Goal: Task Accomplishment & Management: Manage account settings

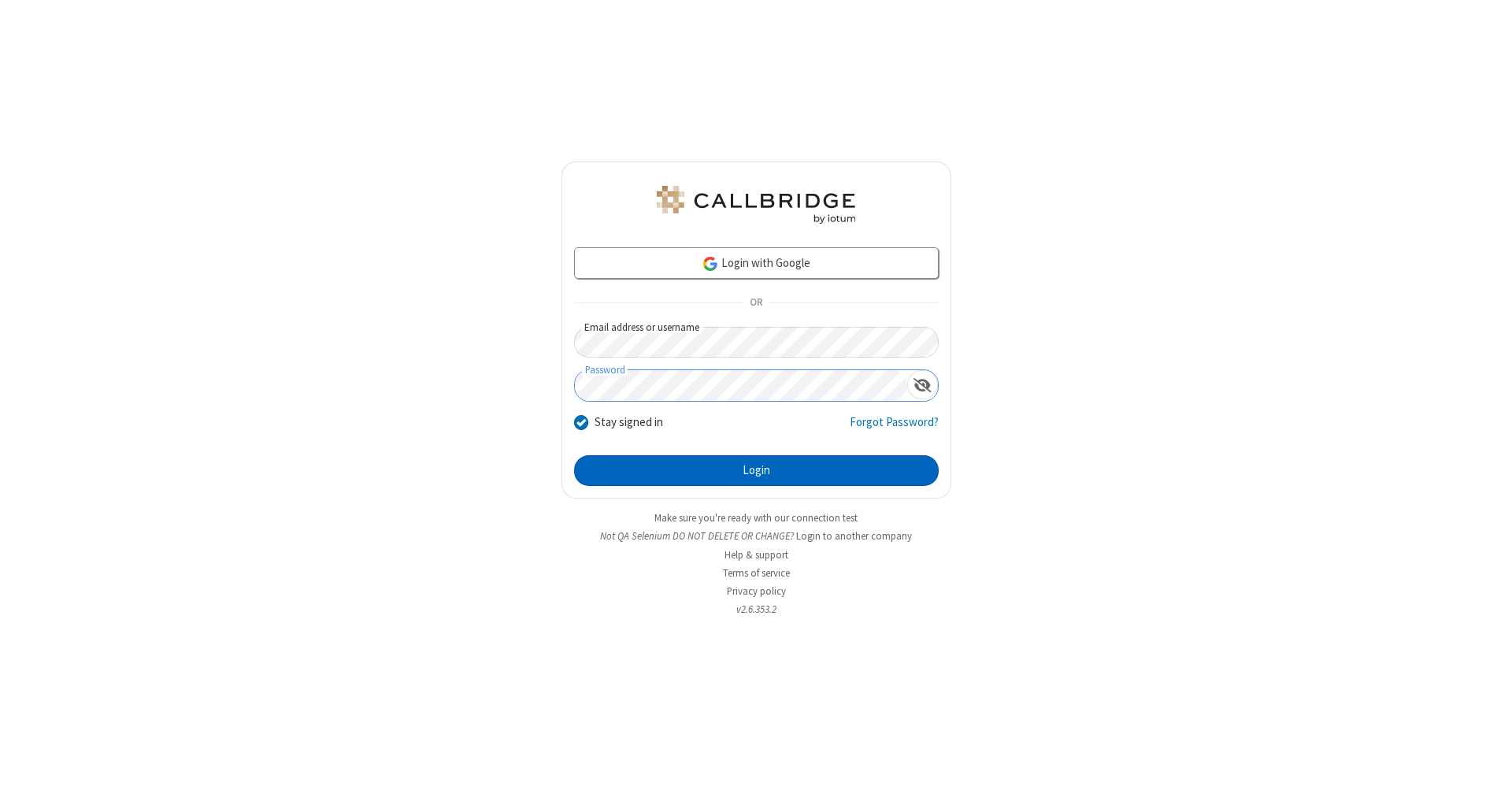
click at [756, 471] on button "Login" at bounding box center [756, 471] width 365 height 32
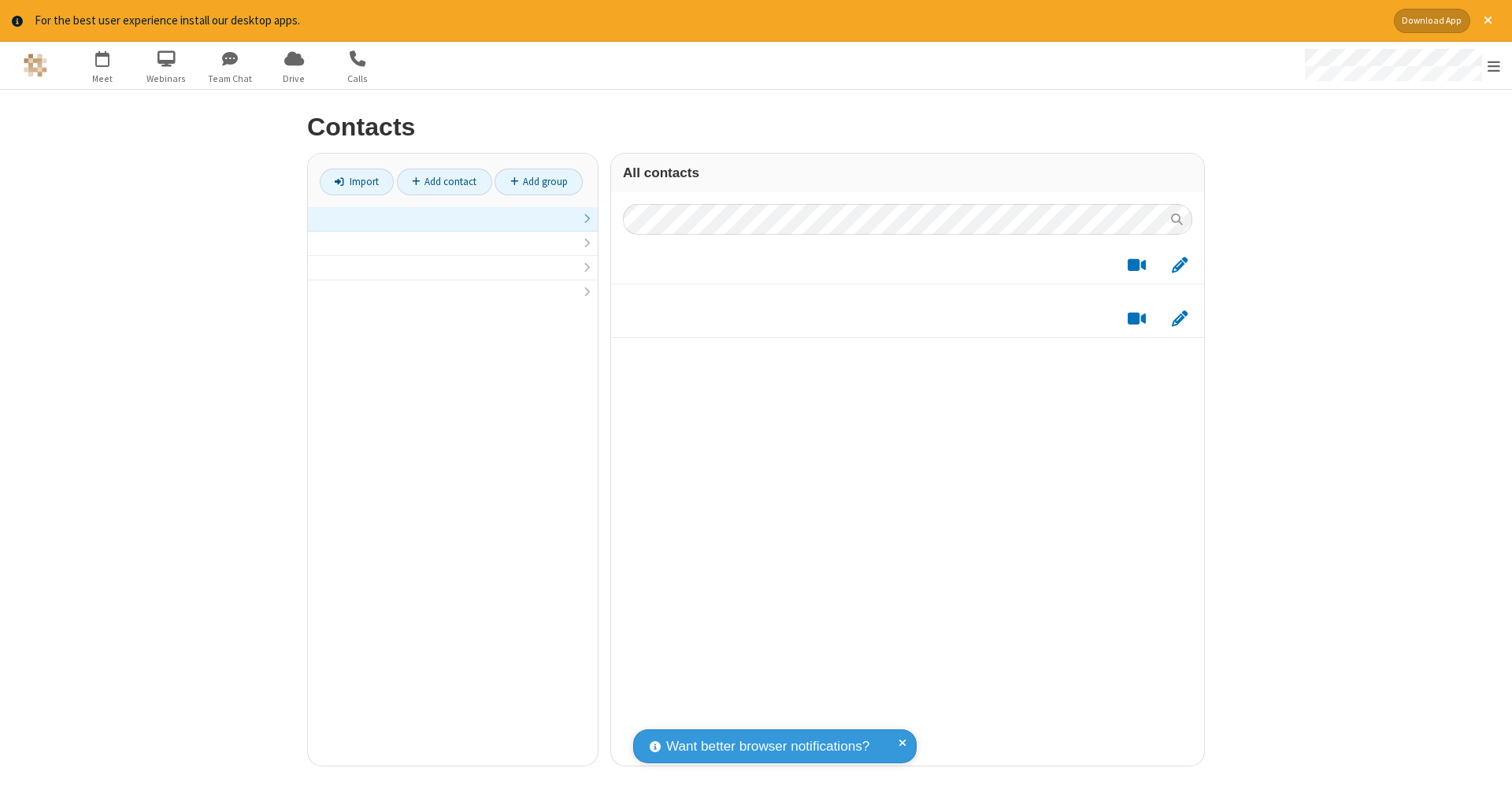
click at [453, 226] on link at bounding box center [453, 219] width 290 height 25
click at [444, 181] on link "Add contact" at bounding box center [444, 181] width 95 height 26
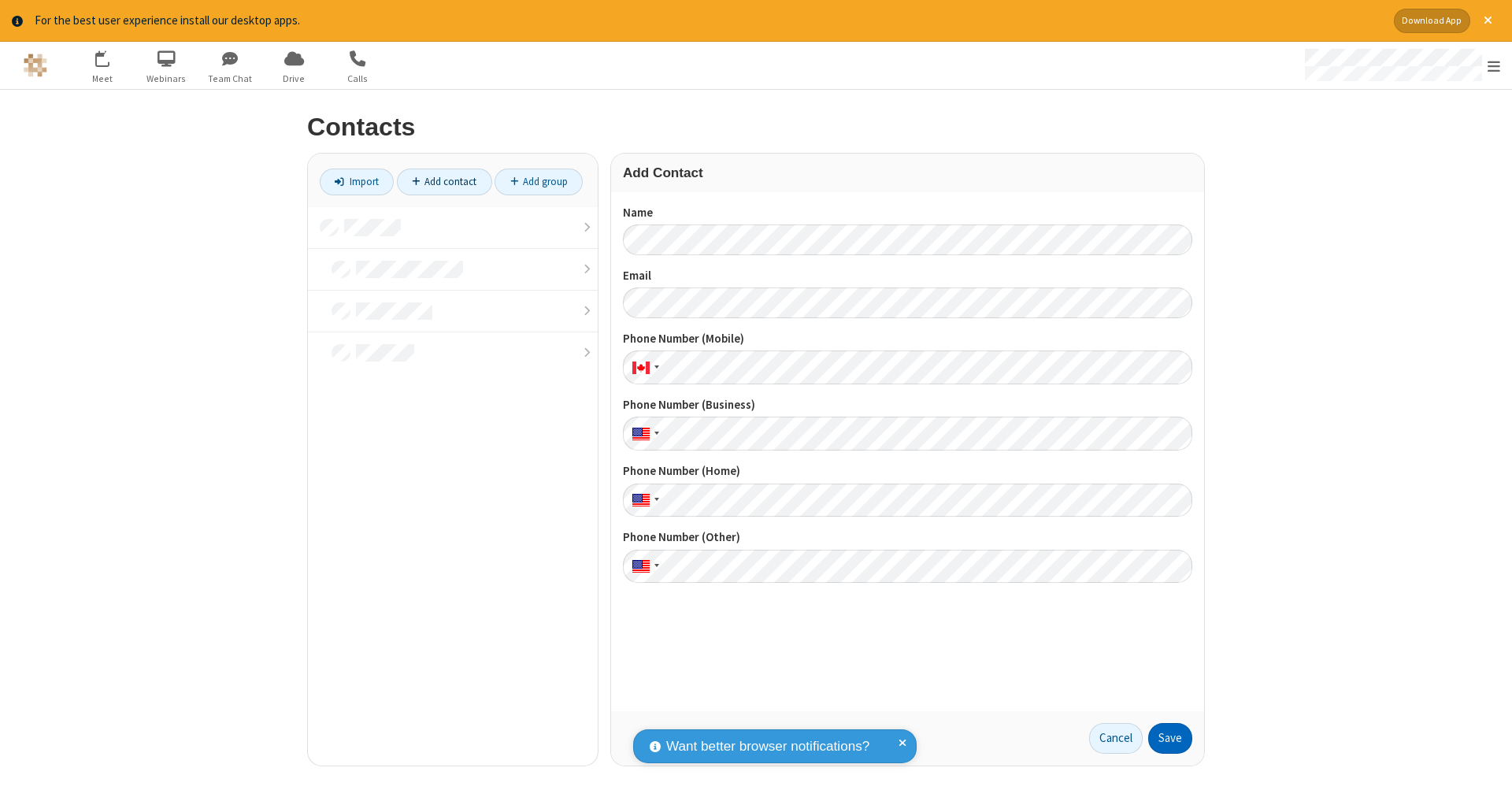
click at [1170, 737] on button "Save" at bounding box center [1170, 738] width 44 height 32
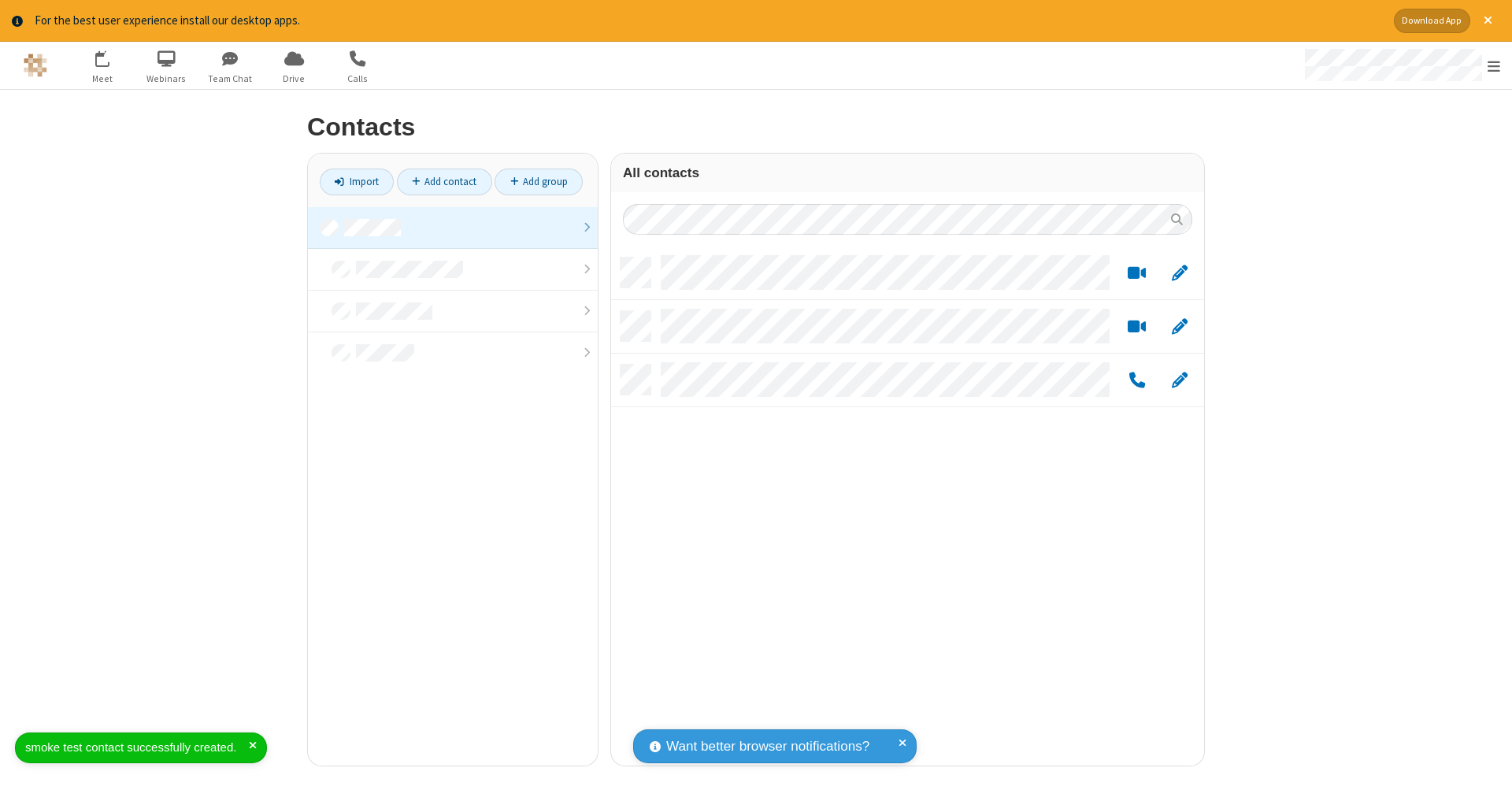
scroll to position [508, 581]
